Goal: Task Accomplishment & Management: Manage account settings

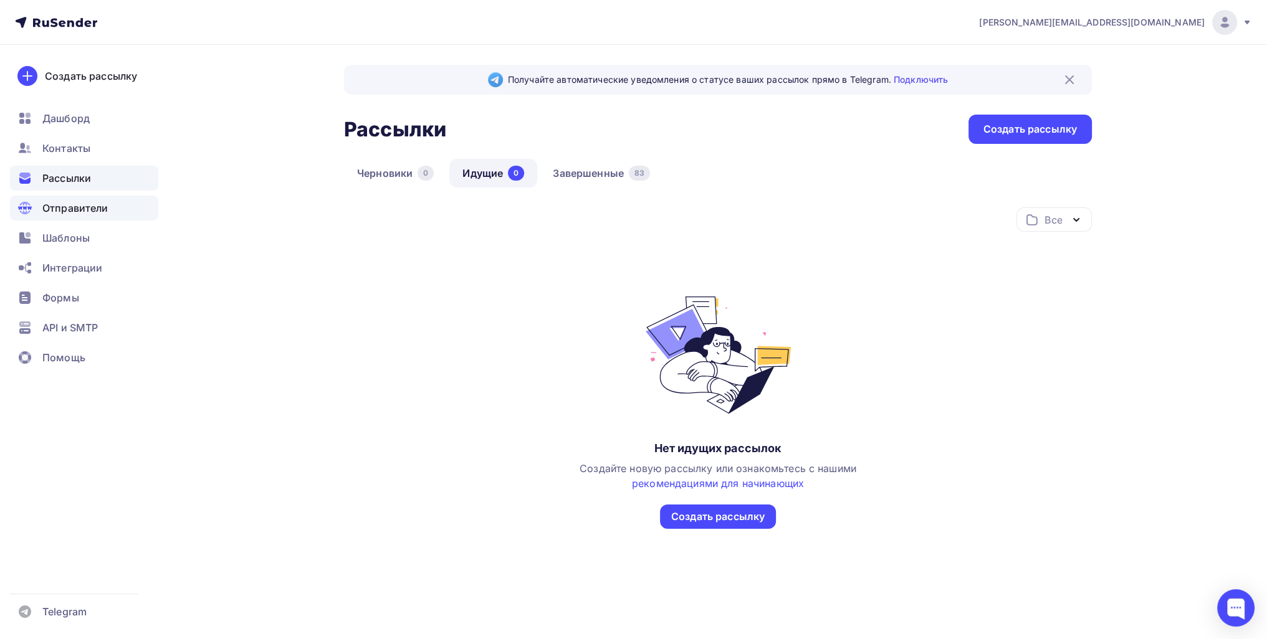
click at [76, 199] on div "Отправители" at bounding box center [84, 208] width 148 height 25
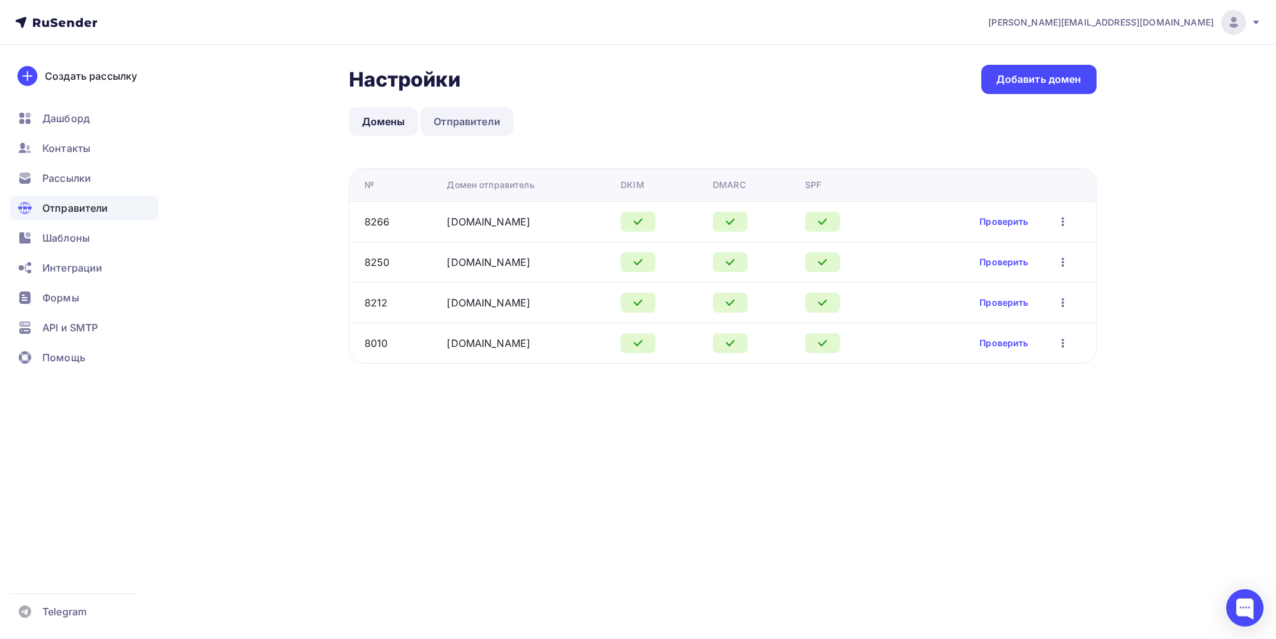
click at [476, 130] on link "Отправители" at bounding box center [467, 121] width 93 height 29
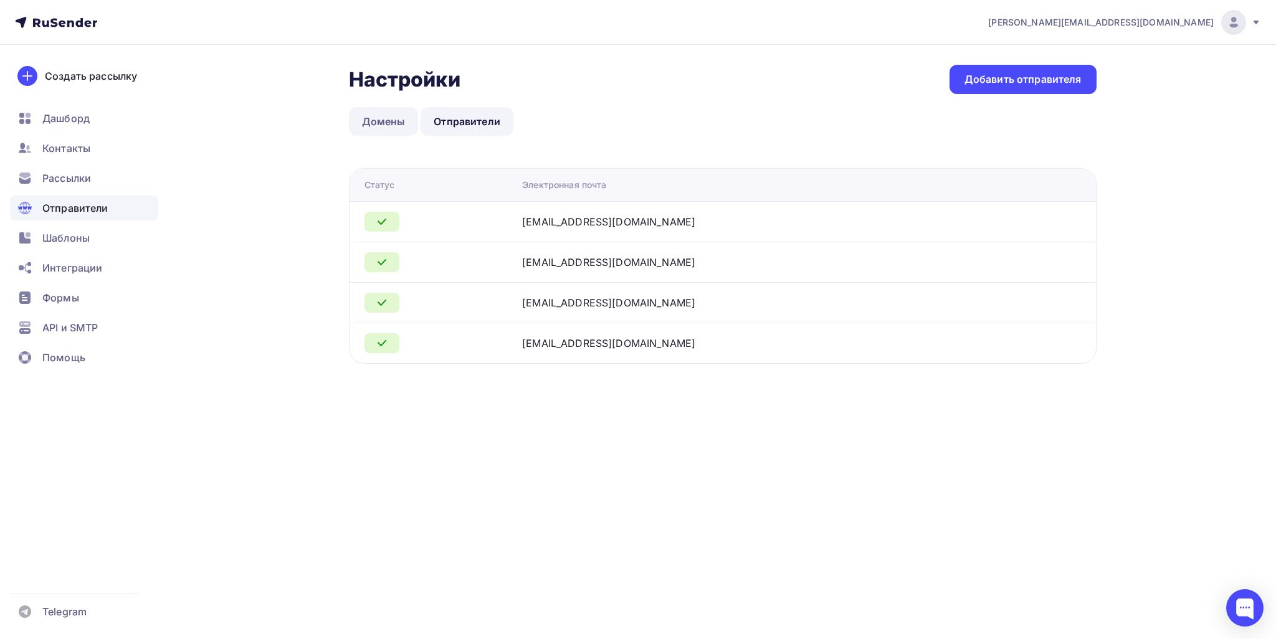
click at [381, 128] on link "Домены" at bounding box center [384, 121] width 70 height 29
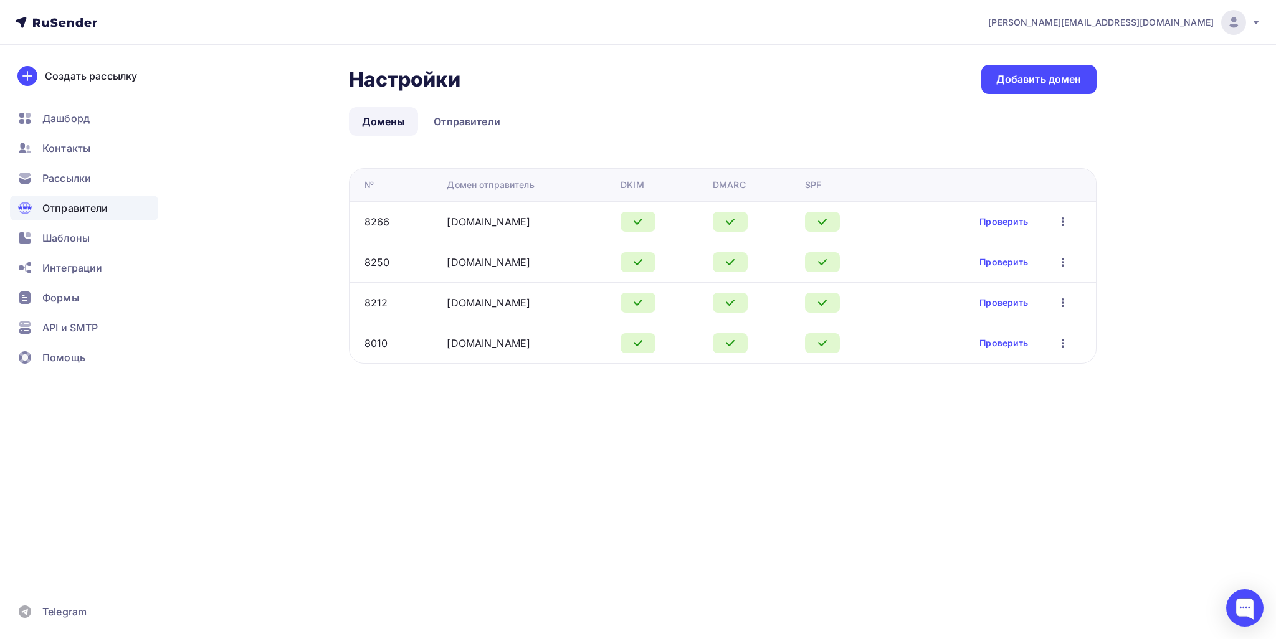
drag, startPoint x: 514, startPoint y: 223, endPoint x: 434, endPoint y: 231, distance: 80.8
click at [434, 231] on tr "8266 [DOMAIN_NAME] Проверить Редактировать Удалить" at bounding box center [723, 221] width 747 height 41
copy tr "[DOMAIN_NAME]"
drag, startPoint x: 485, startPoint y: 263, endPoint x: 421, endPoint y: 256, distance: 64.0
click at [442, 265] on td "[DOMAIN_NAME]" at bounding box center [529, 262] width 174 height 41
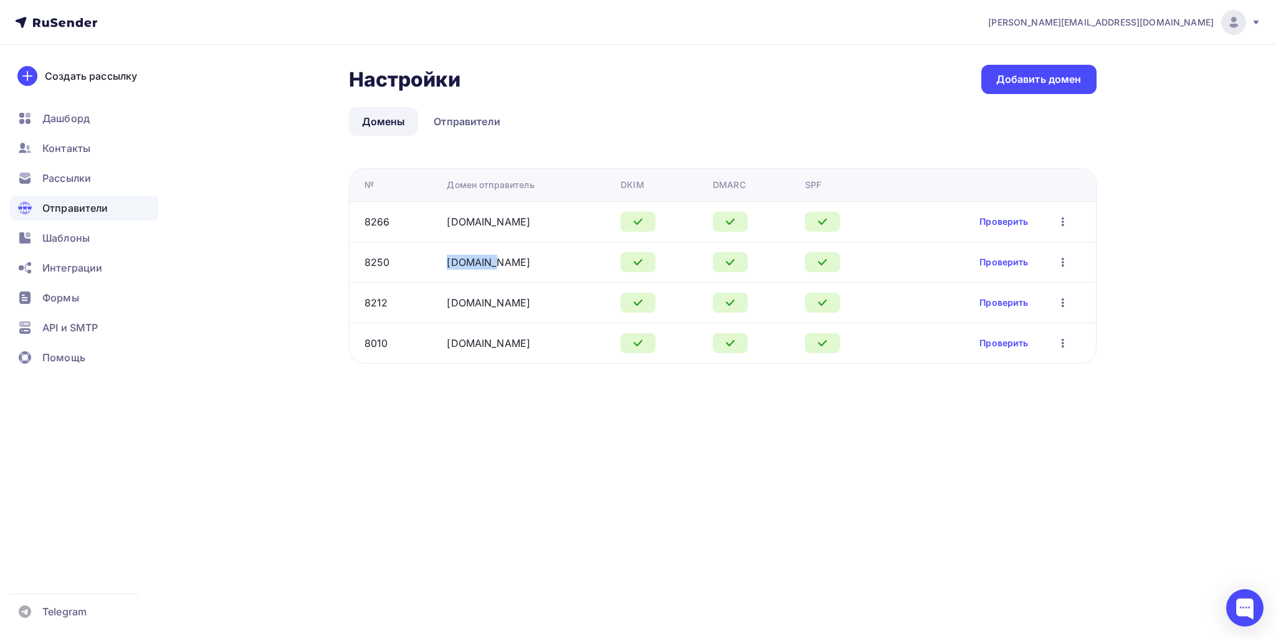
copy link "[DOMAIN_NAME]"
drag, startPoint x: 553, startPoint y: 307, endPoint x: 432, endPoint y: 293, distance: 122.4
click at [442, 307] on td "[DOMAIN_NAME]" at bounding box center [529, 302] width 174 height 41
copy link "[DOMAIN_NAME]"
